Goal: Task Accomplishment & Management: Manage account settings

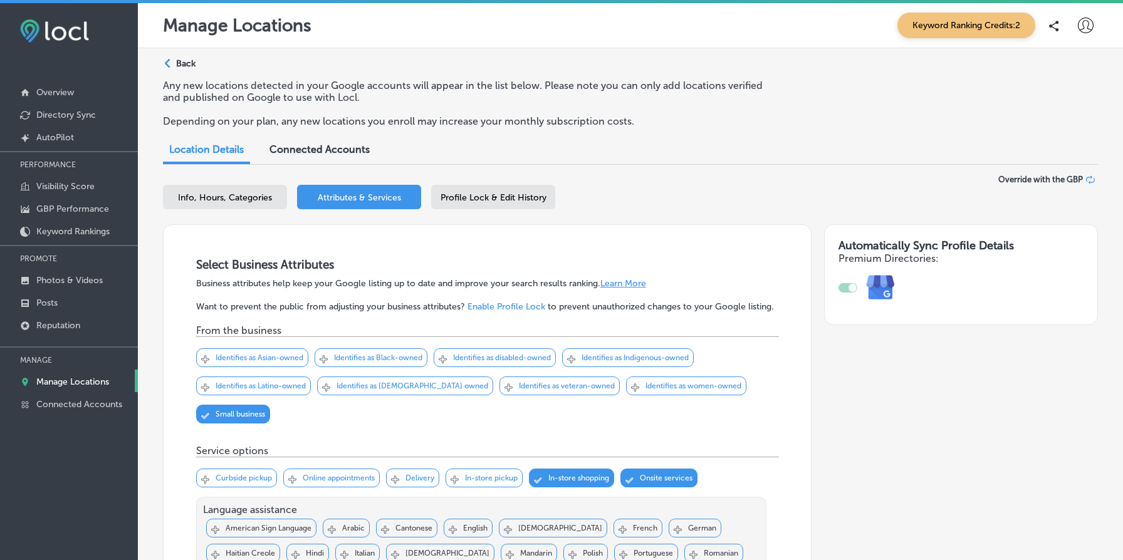
scroll to position [2026, 0]
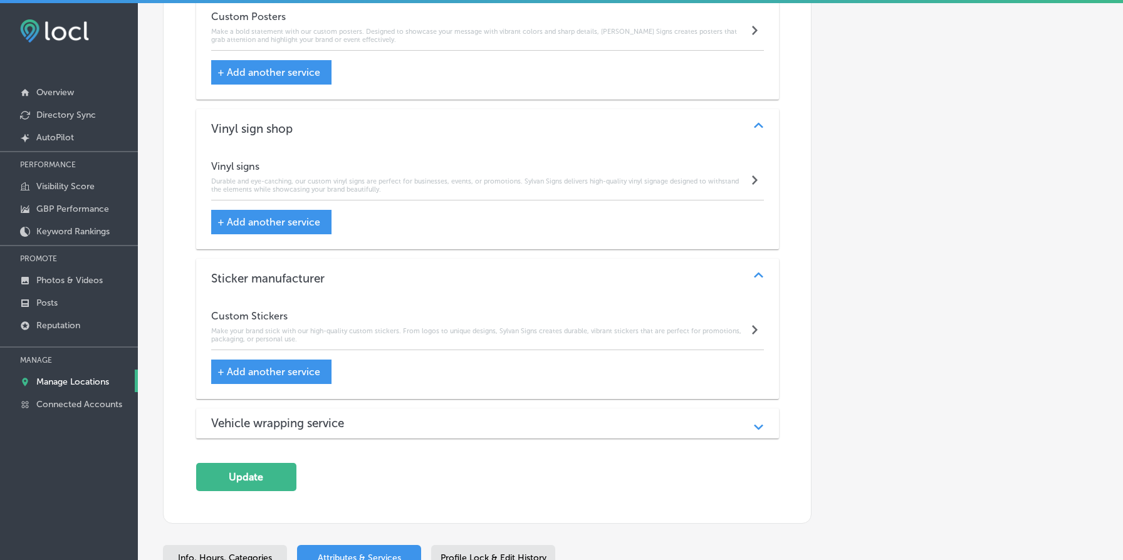
click at [616, 419] on div "Vehicle wrapping service Path Created with Sketch." at bounding box center [487, 424] width 583 height 30
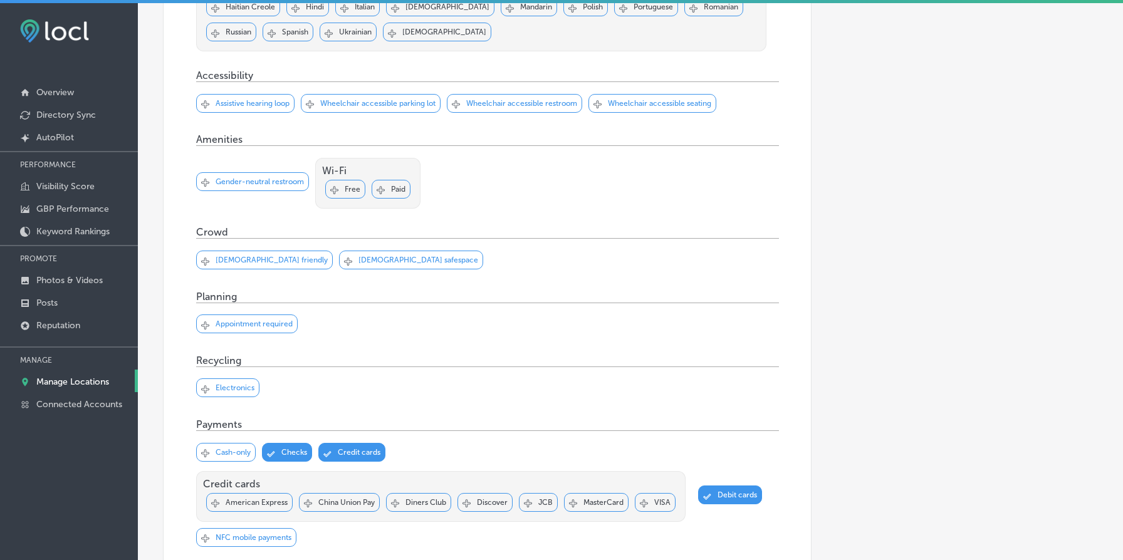
scroll to position [0, 0]
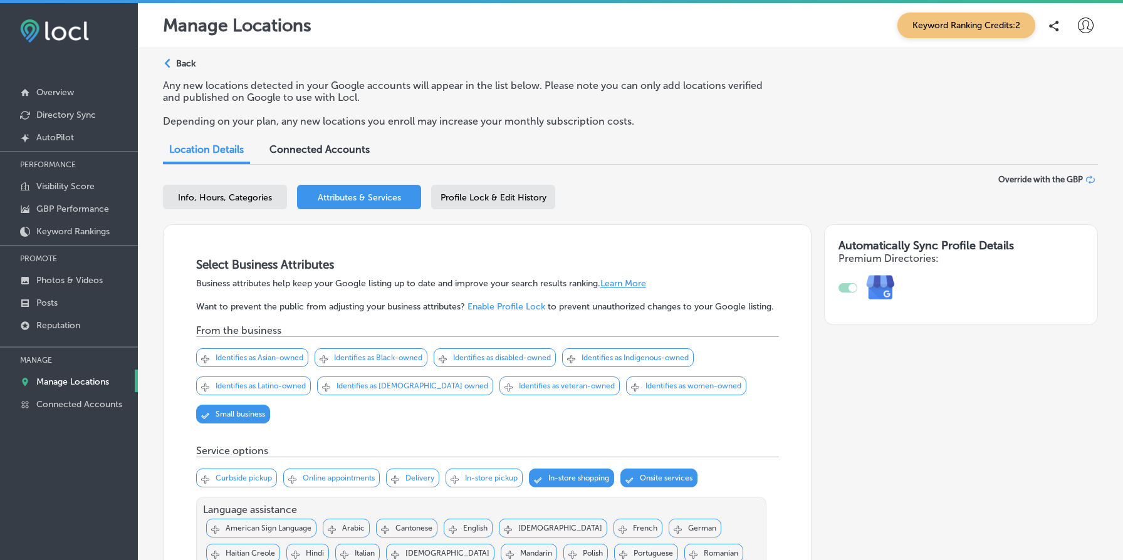
click at [241, 190] on div "Info, Hours, Categories" at bounding box center [225, 197] width 124 height 24
select select "US"
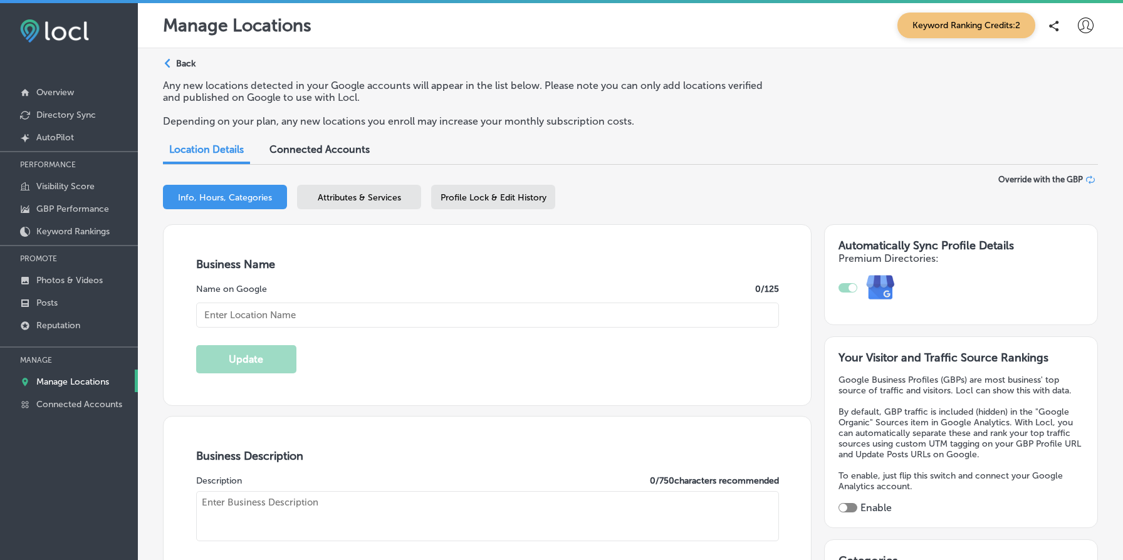
click at [359, 203] on div "Attributes & Services" at bounding box center [359, 197] width 124 height 24
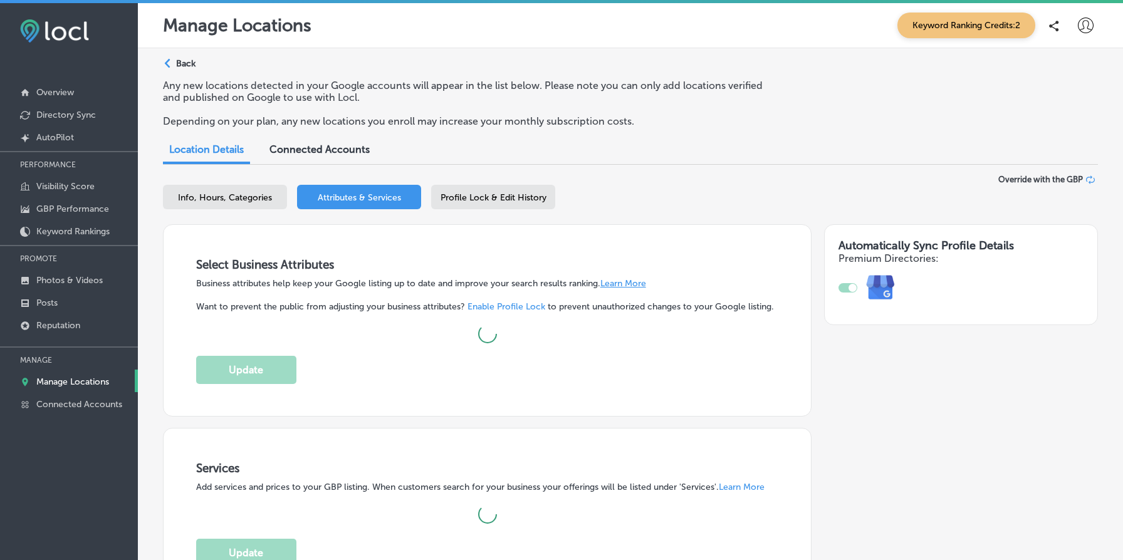
click at [192, 75] on div "Path Created with Sketch. Back" at bounding box center [179, 69] width 33 height 22
